Goal: Task Accomplishment & Management: Use online tool/utility

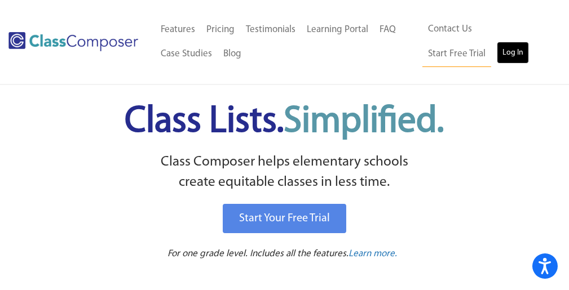
click at [497, 51] on link "Log In" at bounding box center [513, 53] width 32 height 23
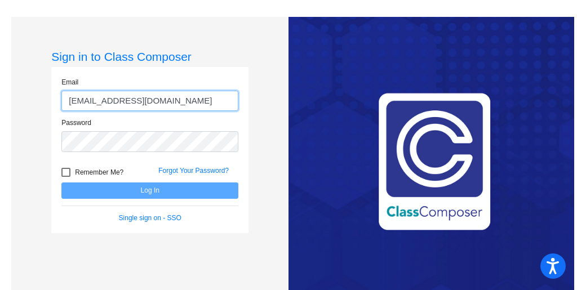
type input "[EMAIL_ADDRESS][DOMAIN_NAME]"
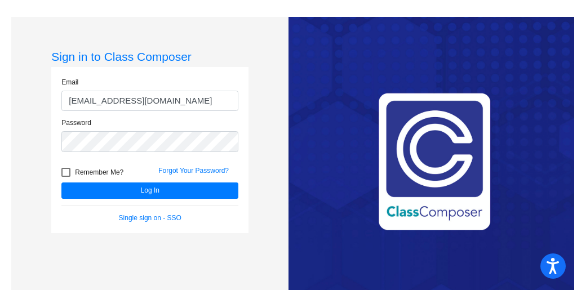
click at [65, 175] on div at bounding box center [65, 172] width 9 height 9
click at [65, 177] on input "Remember Me?" at bounding box center [65, 177] width 1 height 1
checkbox input "true"
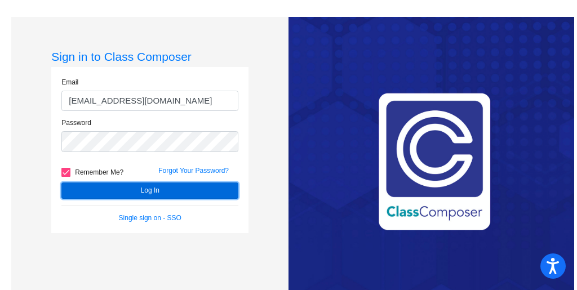
click at [151, 187] on button "Log In" at bounding box center [149, 191] width 177 height 16
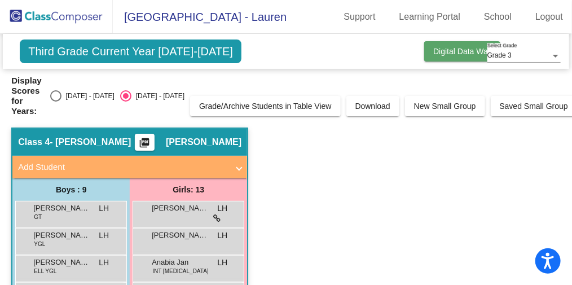
click at [450, 47] on span "Digital Data Wall" at bounding box center [462, 51] width 58 height 9
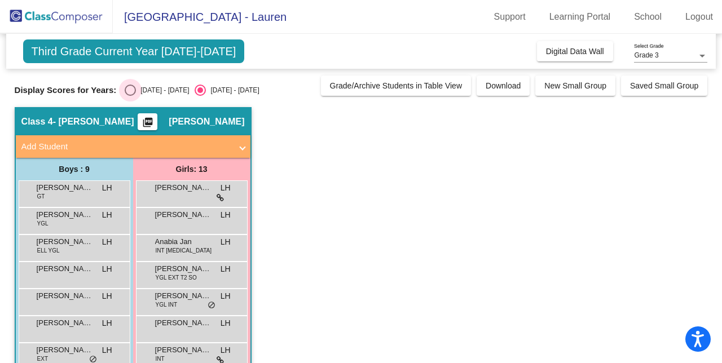
click at [130, 92] on div "Select an option" at bounding box center [130, 90] width 11 height 11
click at [130, 96] on input "2024 - 2025" at bounding box center [130, 96] width 1 height 1
radio input "true"
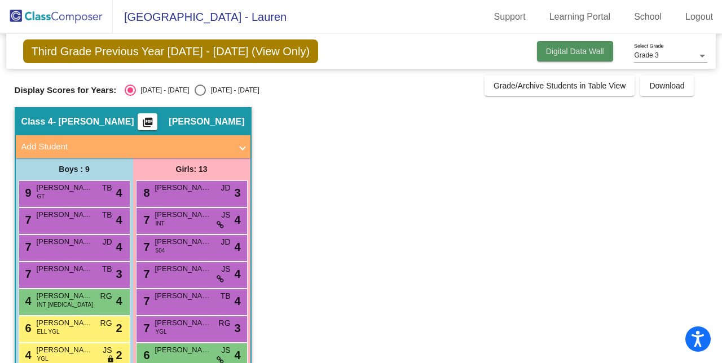
click at [570, 52] on span "Digital Data Wall" at bounding box center [575, 51] width 58 height 9
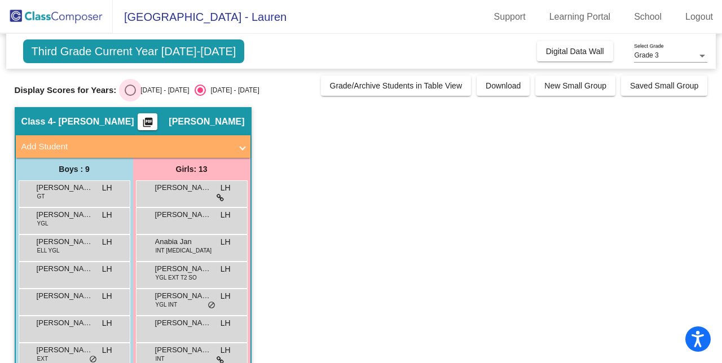
click at [134, 90] on div "Select an option" at bounding box center [130, 90] width 11 height 11
click at [130, 96] on input "2024 - 2025" at bounding box center [130, 96] width 1 height 1
radio input "true"
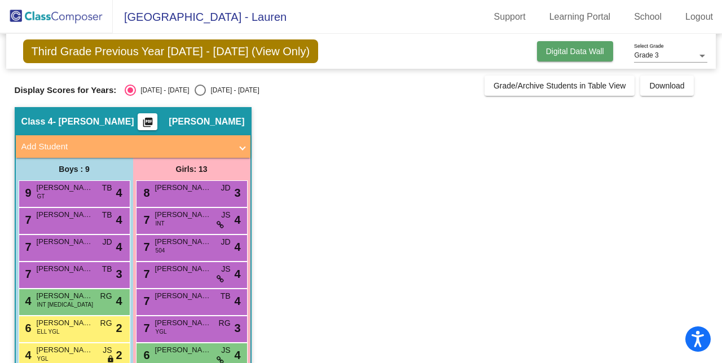
click at [567, 49] on span "Digital Data Wall" at bounding box center [575, 51] width 58 height 9
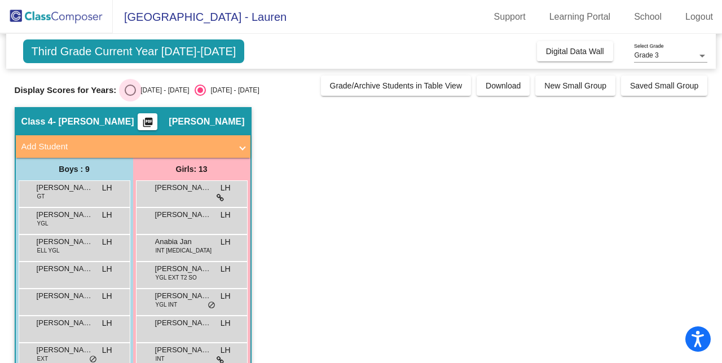
click at [131, 89] on div "Select an option" at bounding box center [130, 90] width 11 height 11
click at [130, 96] on input "2024 - 2025" at bounding box center [130, 96] width 1 height 1
radio input "true"
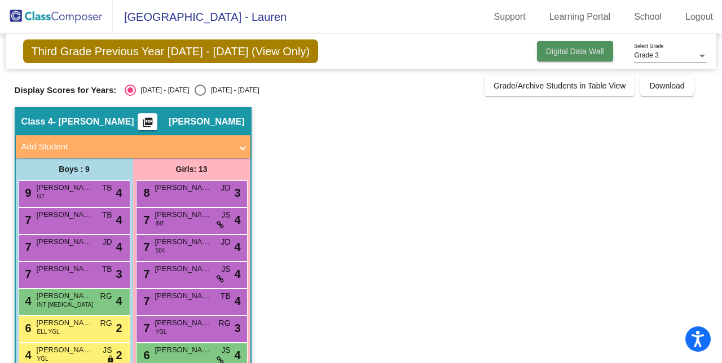
click at [567, 49] on span "Digital Data Wall" at bounding box center [575, 51] width 58 height 9
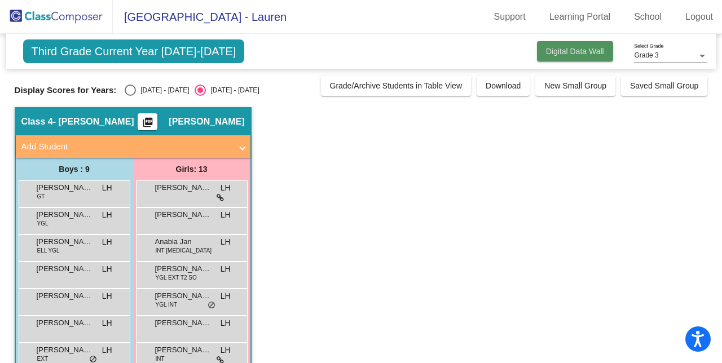
click at [564, 49] on span "Digital Data Wall" at bounding box center [575, 51] width 58 height 9
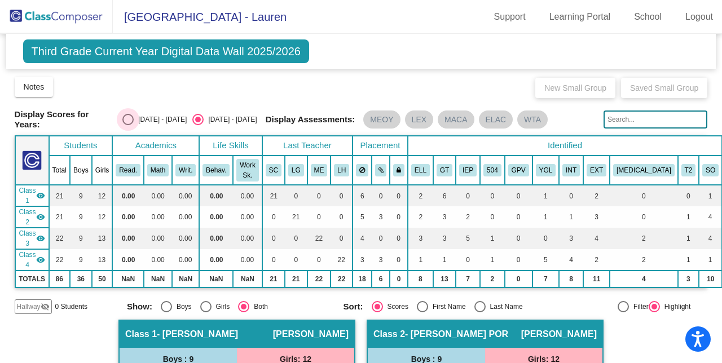
click at [129, 116] on div "Select an option" at bounding box center [127, 119] width 11 height 11
click at [128, 125] on input "2024 - 2025" at bounding box center [127, 125] width 1 height 1
radio input "true"
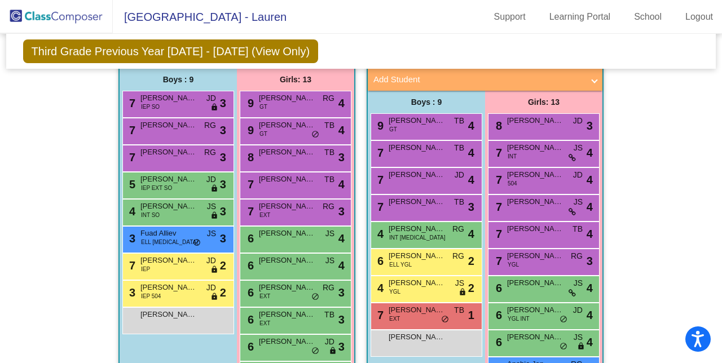
scroll to position [689, 0]
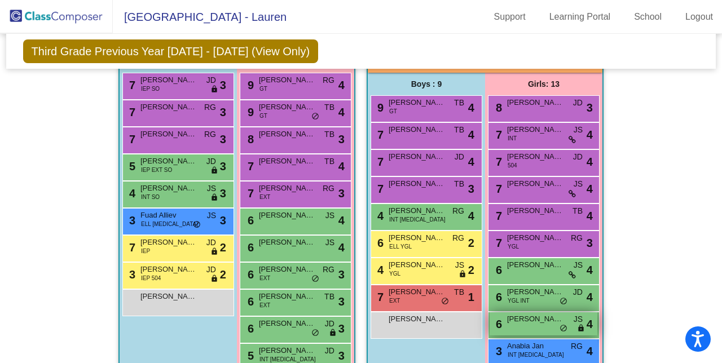
click at [550, 290] on span "Margot Weissman" at bounding box center [535, 318] width 56 height 11
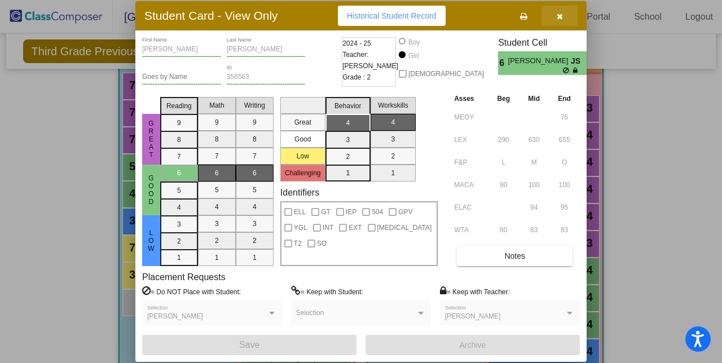
click at [558, 16] on icon "button" at bounding box center [559, 16] width 6 height 8
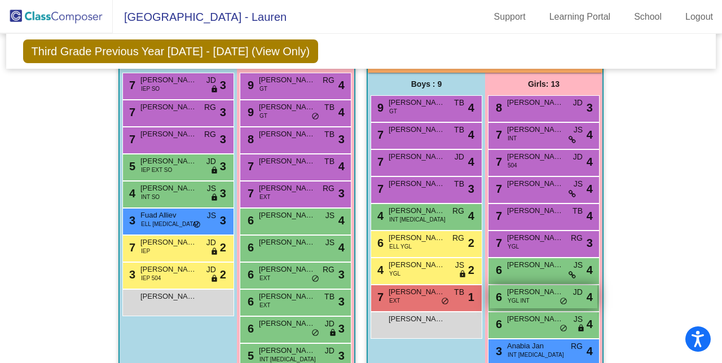
click at [548, 286] on span "Blake Eisenberg" at bounding box center [535, 291] width 56 height 11
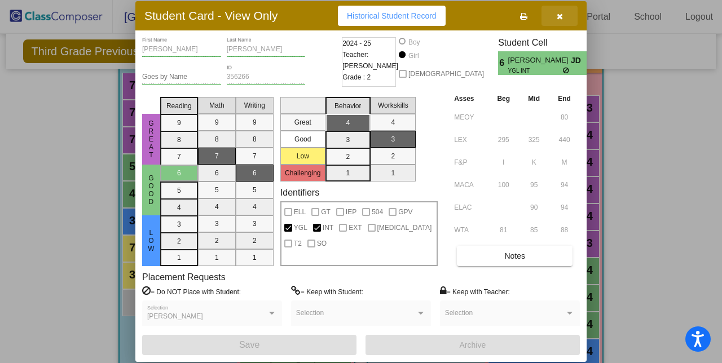
click at [560, 17] on icon "button" at bounding box center [559, 16] width 6 height 8
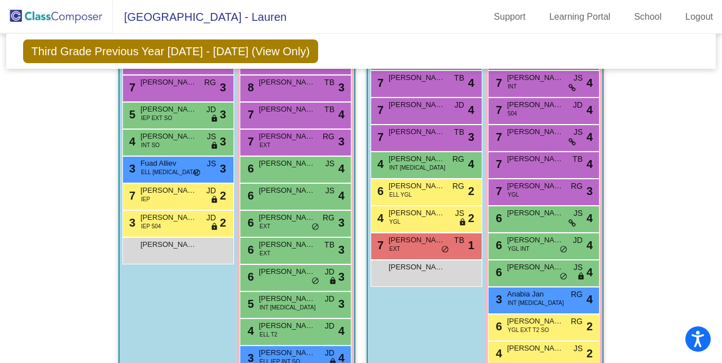
scroll to position [759, 0]
